Goal: Task Accomplishment & Management: Complete application form

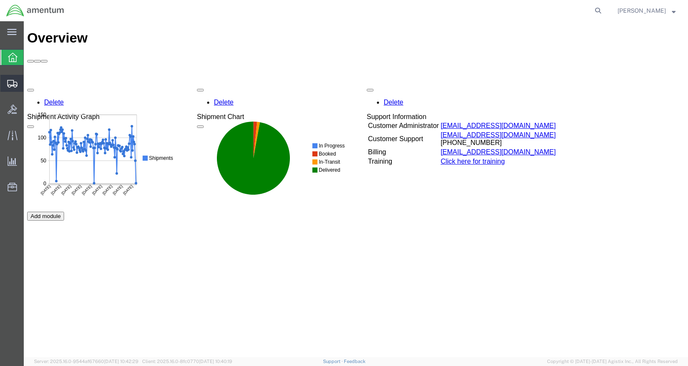
click at [0, 0] on span "Create from Template" at bounding box center [0, 0] width 0 height 0
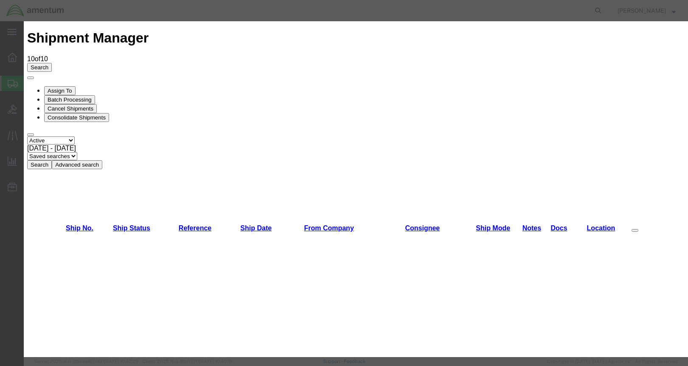
scroll to position [212, 0]
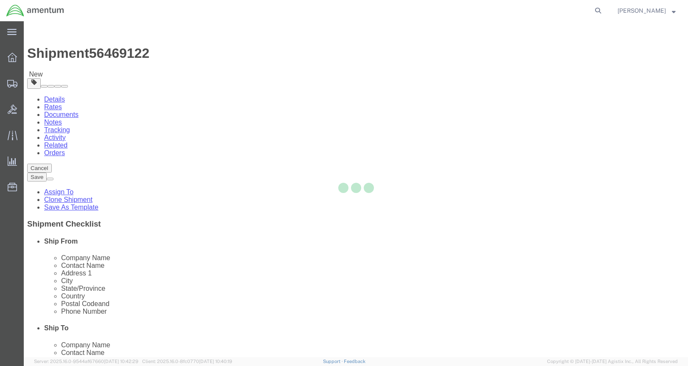
select select "49939"
select select
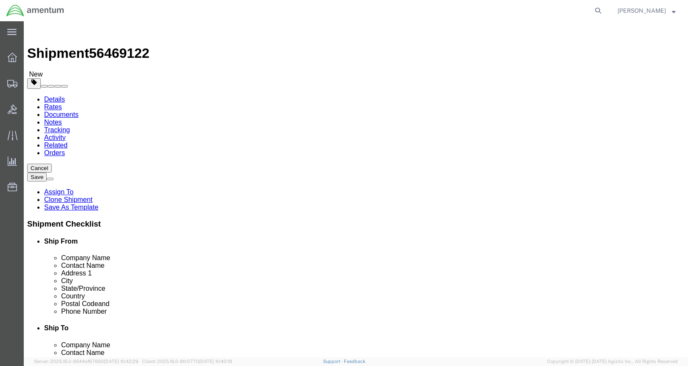
type input "eno"
select select "49932"
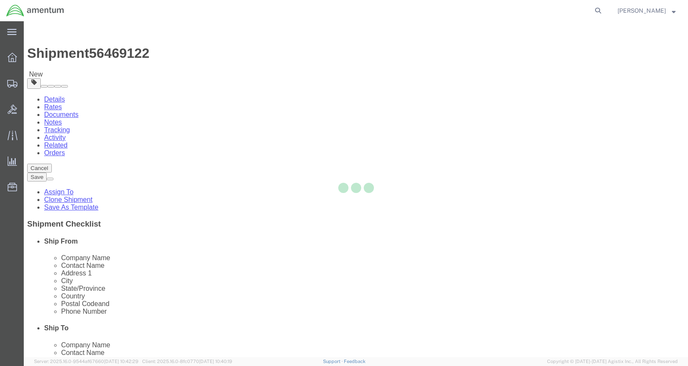
type input "70401"
type input "[PHONE_NUMBER]"
type input "[PERSON_NAME][EMAIL_ADDRESS][PERSON_NAME][DOMAIN_NAME]"
select select "LA"
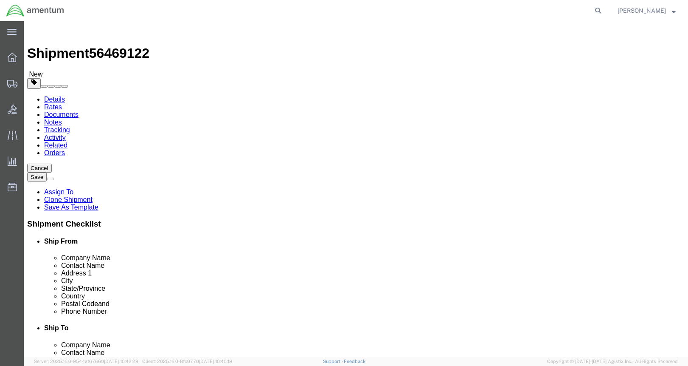
click input "[DATE][PERSON_NAME]"
drag, startPoint x: 157, startPoint y: 176, endPoint x: 93, endPoint y: 172, distance: 63.8
click input "[DATE][PERSON_NAME]"
type input "[PERSON_NAME]"
click div "Ship From Location"
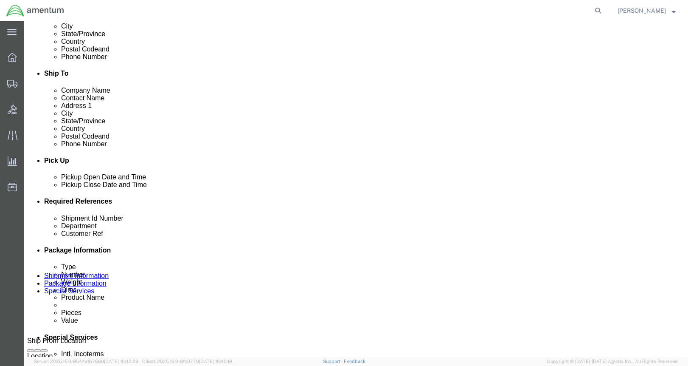
scroll to position [255, 0]
click div "[DATE] 10:26 AM"
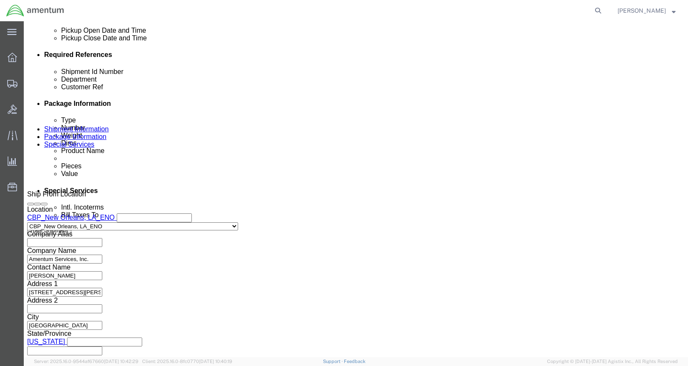
drag, startPoint x: 77, startPoint y: 202, endPoint x: 45, endPoint y: 202, distance: 32.3
click div "10:26 AM"
type input "3"
type input "1:00 PM"
click button "Apply"
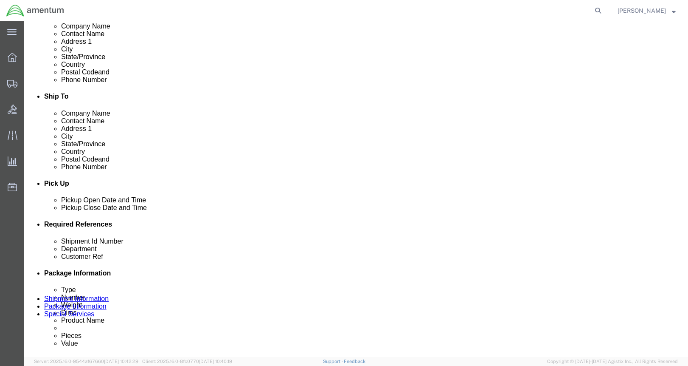
scroll to position [231, 0]
click div "[DATE] 4:30 PM"
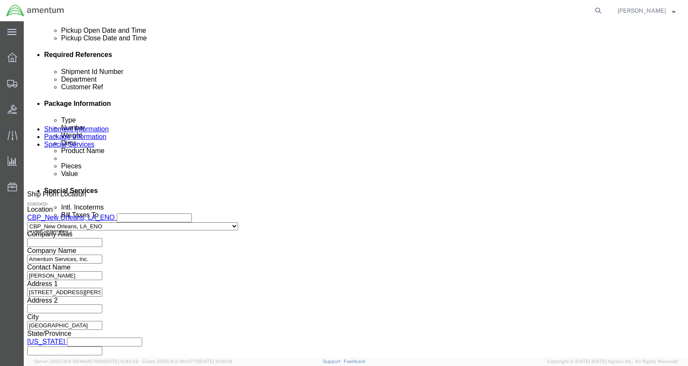
type input "3:30 PM"
click button "Apply"
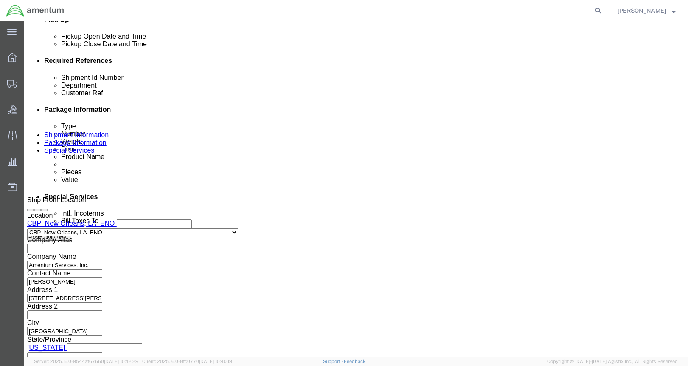
scroll to position [316, 0]
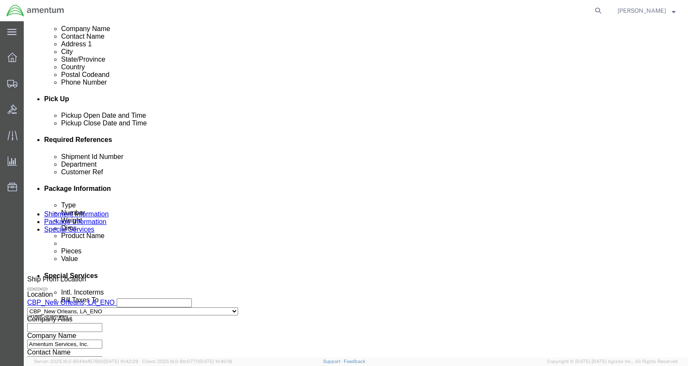
click input "GREEN/YELLO/RED TAGS"
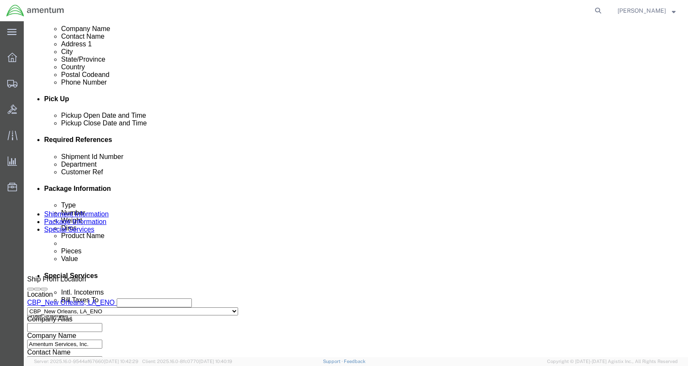
click input "GREEN/YELLO/RED TAGS"
type input "a"
type input "[PERSON_NAME]"
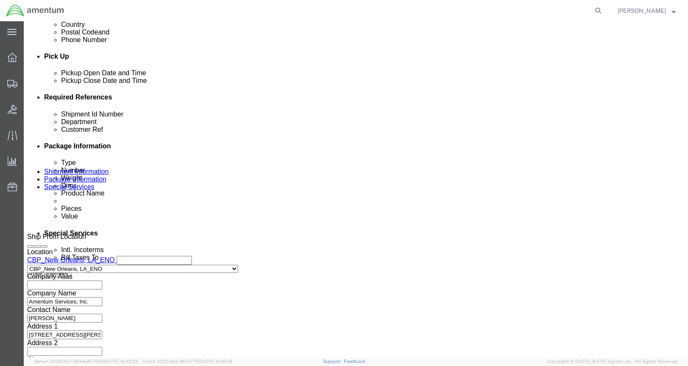
scroll to position [401, 0]
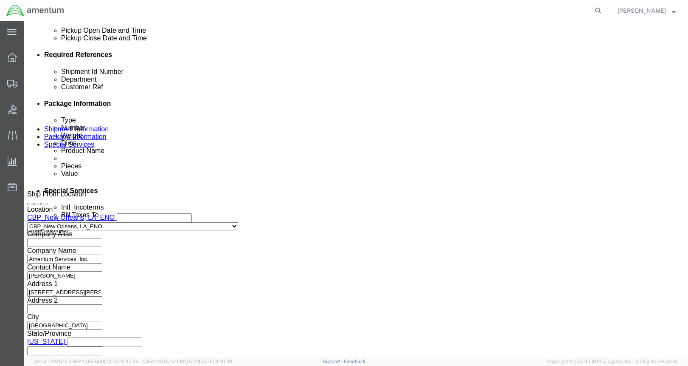
type input "JACKS FROM ENO"
click button "Continue"
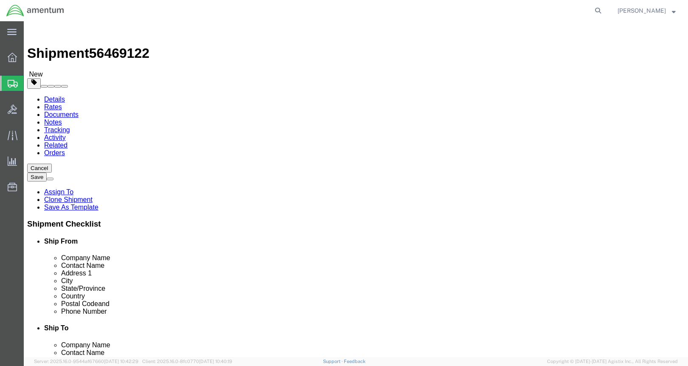
click select "Select Bale(s) Basket(s) Bolt(s) Bottle(s) Buckets Bulk Bundle(s) Can(s) Cardbo…"
select select "PSNS"
click select "Select Bale(s) Basket(s) Bolt(s) Bottle(s) Buckets Bulk Bundle(s) Can(s) Cardbo…"
click div "Length 24.00 x Width 24.00 x Height 18.00 Select cm ft in"
type input "36"
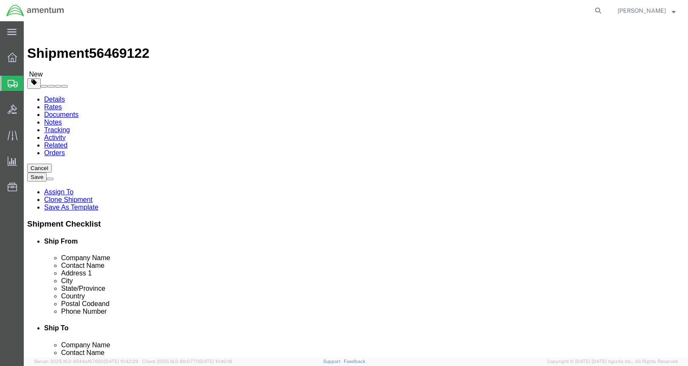
type input "150"
drag, startPoint x: 112, startPoint y: 200, endPoint x: 83, endPoint y: 197, distance: 29.1
click div "Dimensions Length 24.00 x Width 24.00 x Height 36 Select cm ft in"
type input "36"
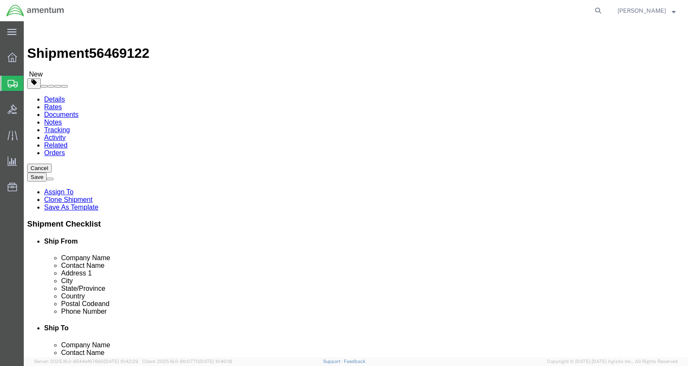
click dl "Pieces: 8.00 Each Total value: 400.00 USD"
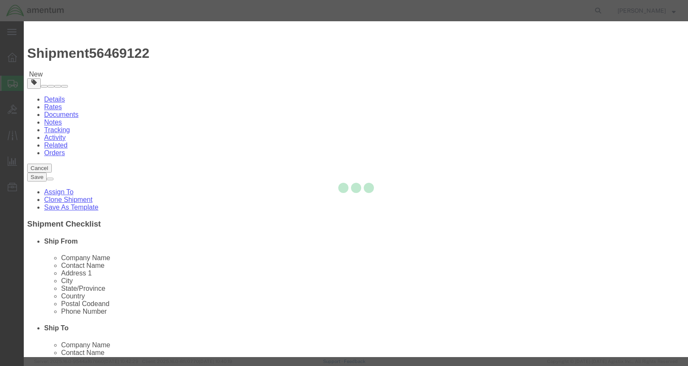
drag, startPoint x: 240, startPoint y: 64, endPoint x: 168, endPoint y: 64, distance: 72.2
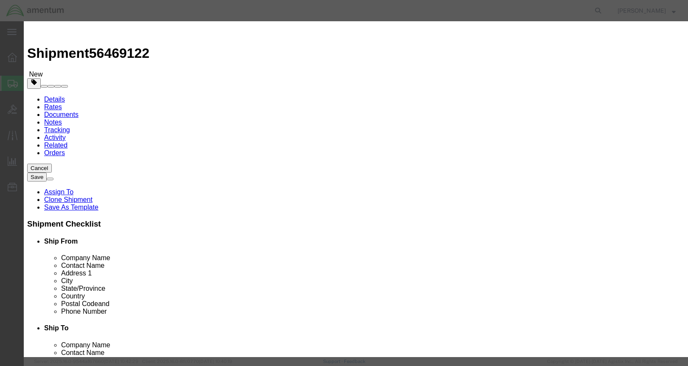
drag, startPoint x: 227, startPoint y: 64, endPoint x: 163, endPoint y: 61, distance: 64.2
click div "Product Name TAGS / FORMS"
type input "JACKS"
type input "3"
click icon
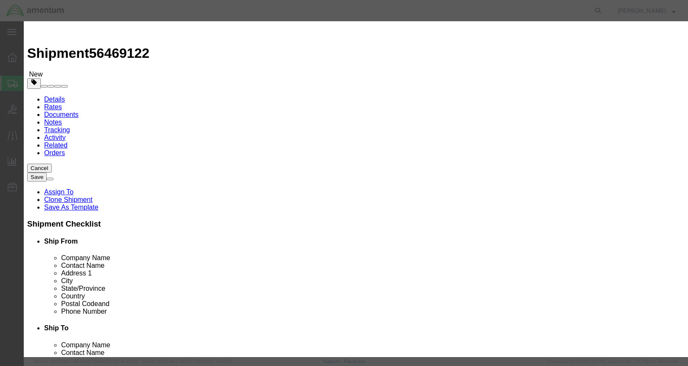
drag, startPoint x: 190, startPoint y: 96, endPoint x: 163, endPoint y: 95, distance: 26.8
click div "Total Value 150 Select ADP AED AFN ALL AMD AOA ARS ATS AUD AWG AZN BAM BBD BDT …"
type input "5000"
select select "USD"
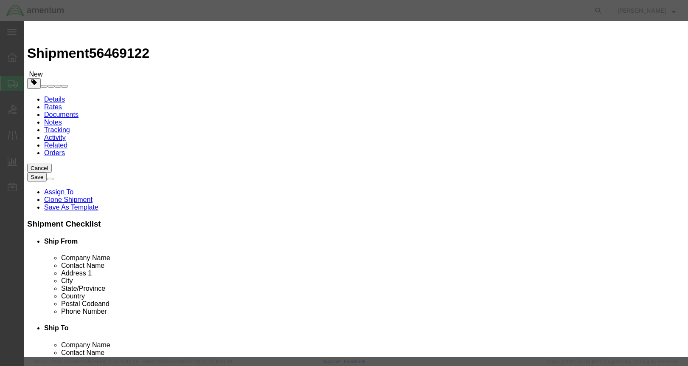
click button "Save & Close"
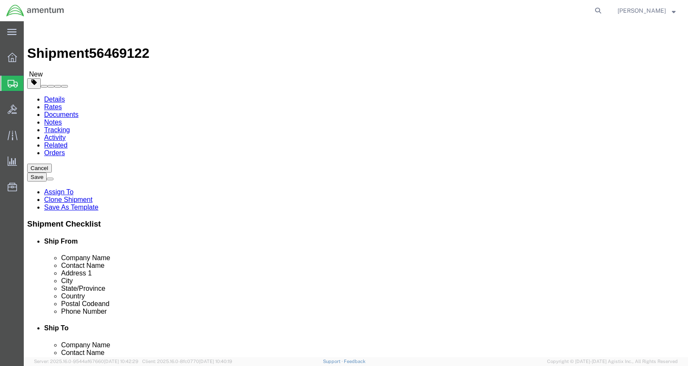
click button "Rate Shipment"
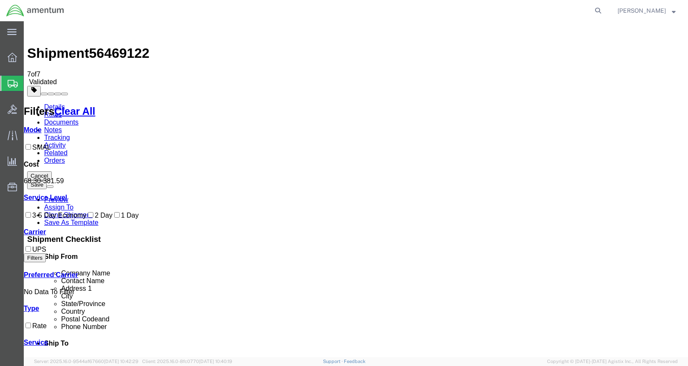
click at [64, 103] on link "Details" at bounding box center [54, 106] width 21 height 7
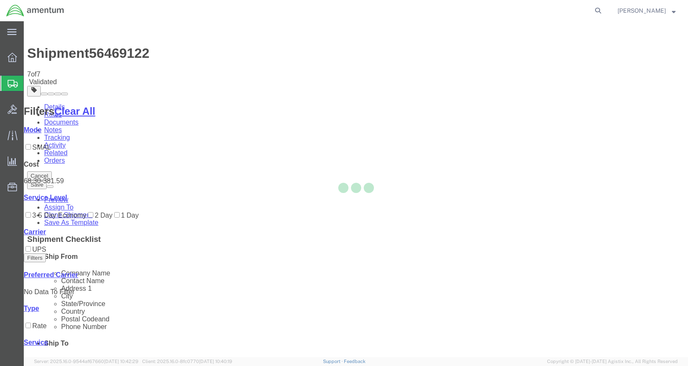
select select "49932"
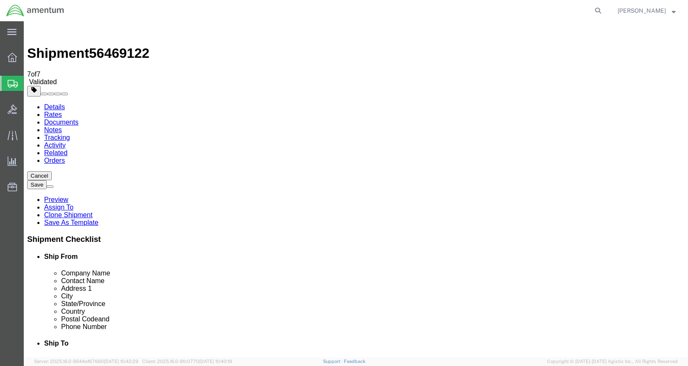
click icon
click div "Pieces: 3.00 Each Total value: 5000.00 USD"
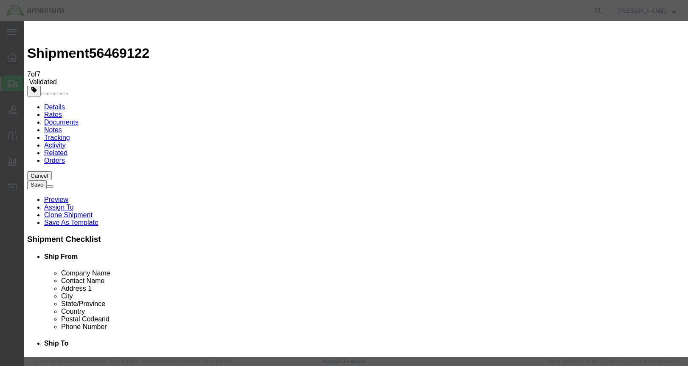
click select "Select 50 55 60 65 70 85 92.5 100 125 175 250 300 400"
click icon
click select "Select 50 55 60 65 70 85 92.5 100 125 175 250 300 400"
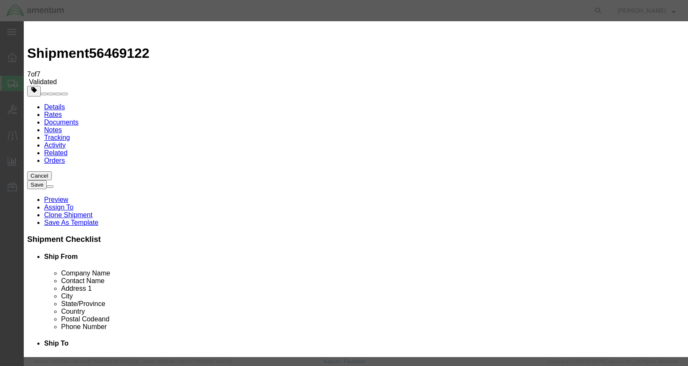
select select "175"
click select "Select 50 55 60 65 70 85 92.5 100 125 175 250 300 400"
click button "Save & Close"
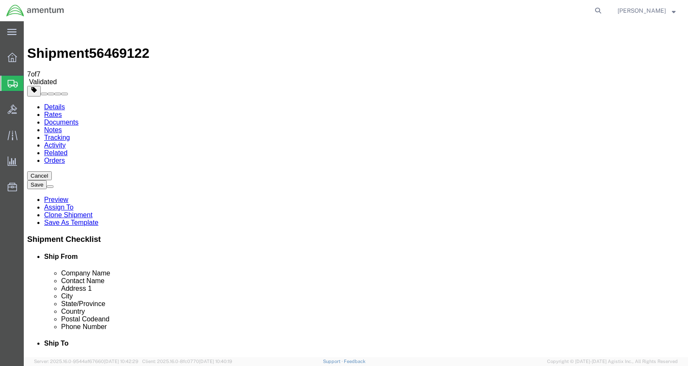
click button "Rate Shipment"
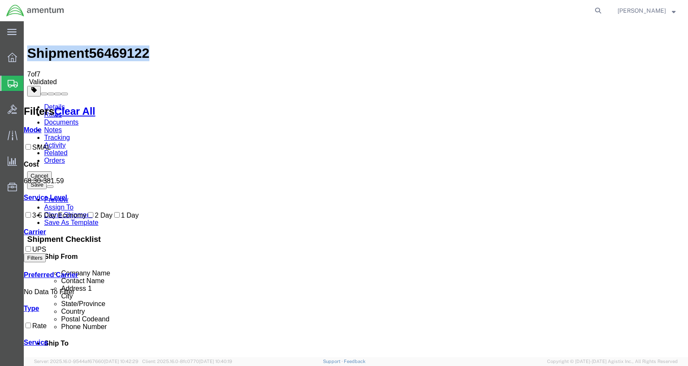
drag, startPoint x: 140, startPoint y: 33, endPoint x: 45, endPoint y: 34, distance: 94.7
click at [45, 34] on div "Shipment 56469122 7 of 7 Validated" at bounding box center [356, 55] width 658 height 61
copy h1 "Shipment 56469122"
